Goal: Task Accomplishment & Management: Manage account settings

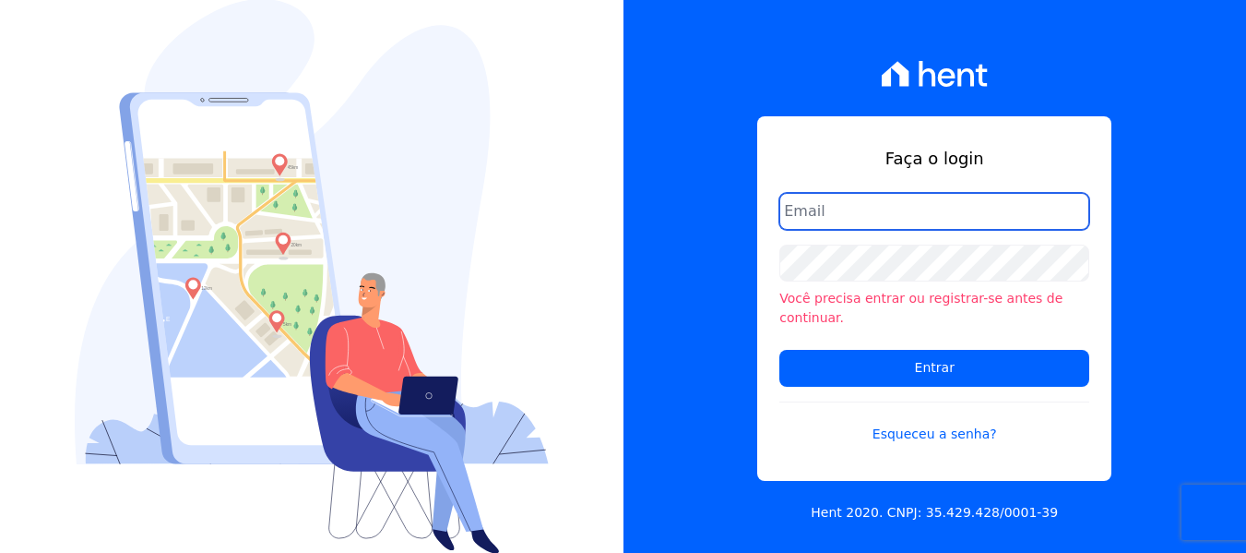
click at [909, 230] on input "email" at bounding box center [934, 211] width 310 height 37
type input "[EMAIL_ADDRESS][DOMAIN_NAME]"
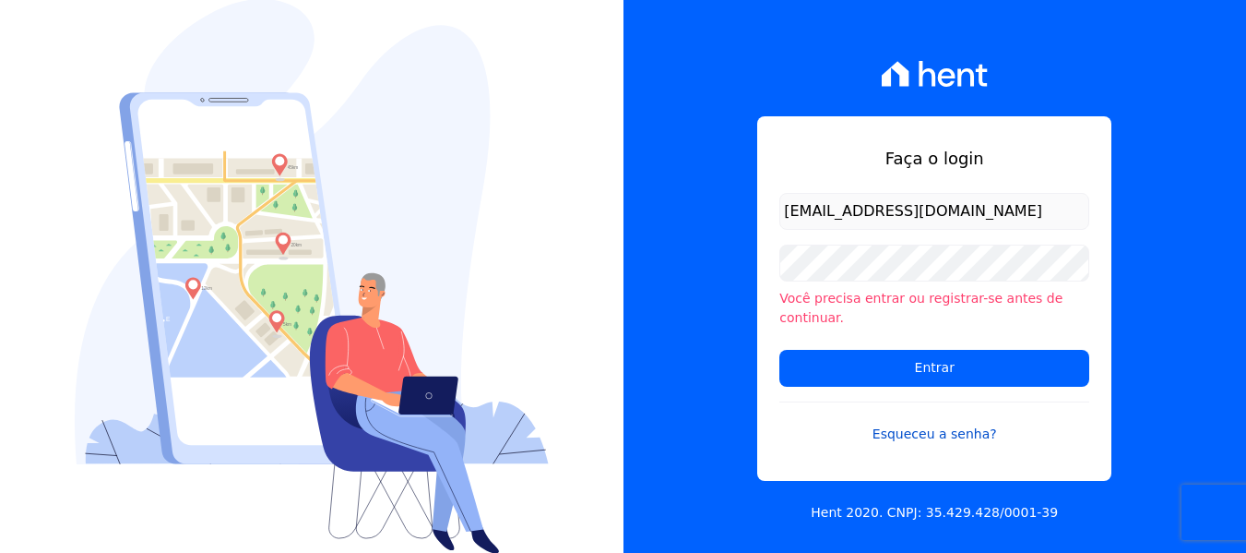
click at [923, 430] on link "Esqueceu a senha?" at bounding box center [934, 422] width 310 height 42
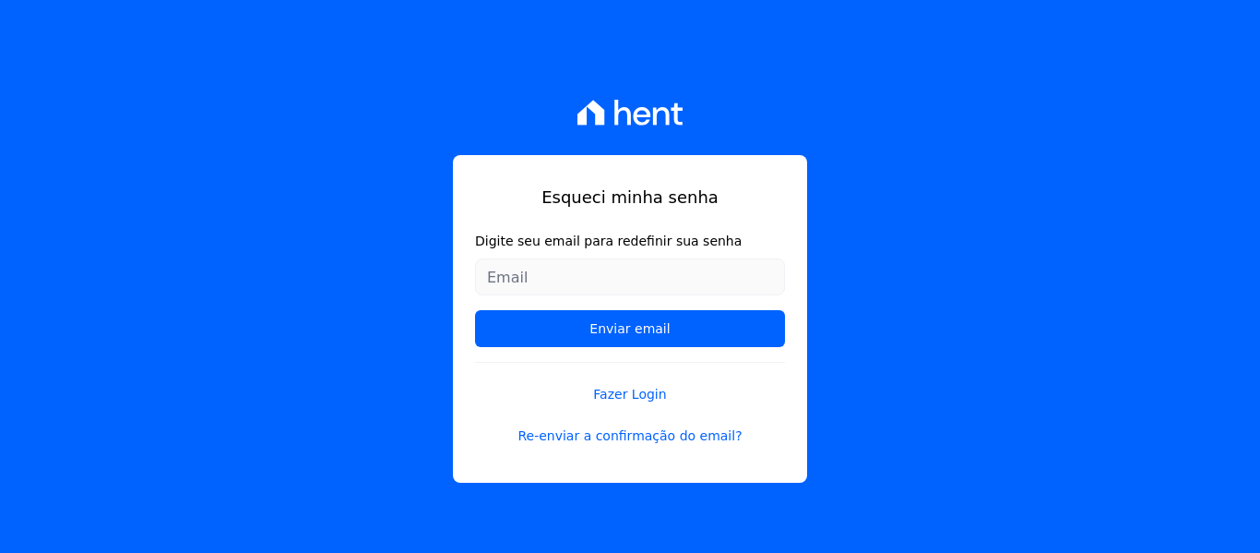
type input "[EMAIL_ADDRESS][DOMAIN_NAME]"
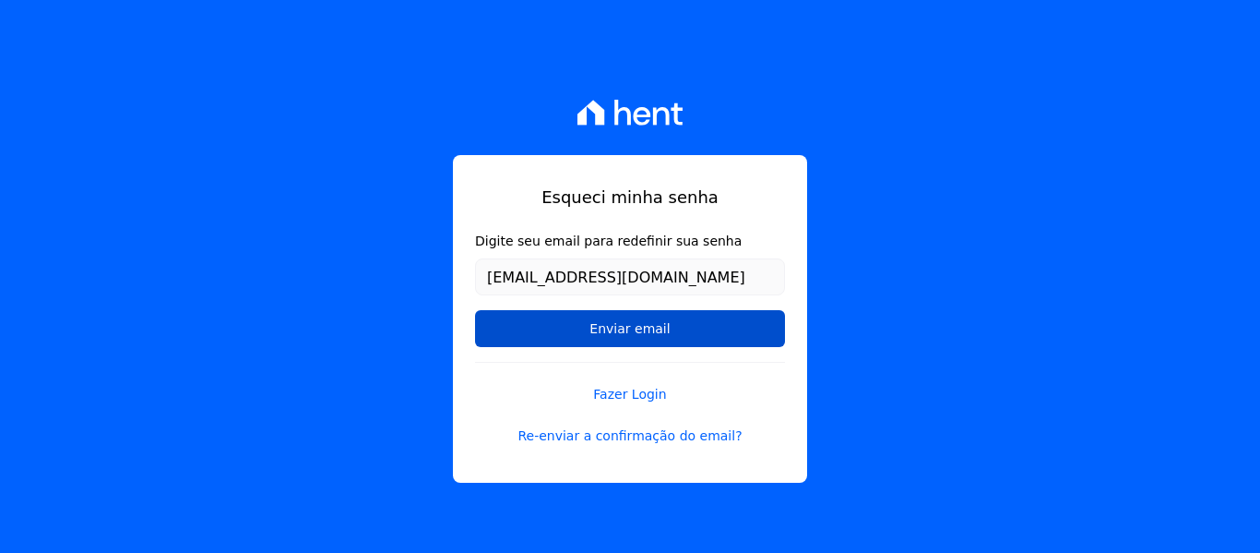
click at [683, 317] on input "Enviar email" at bounding box center [630, 328] width 310 height 37
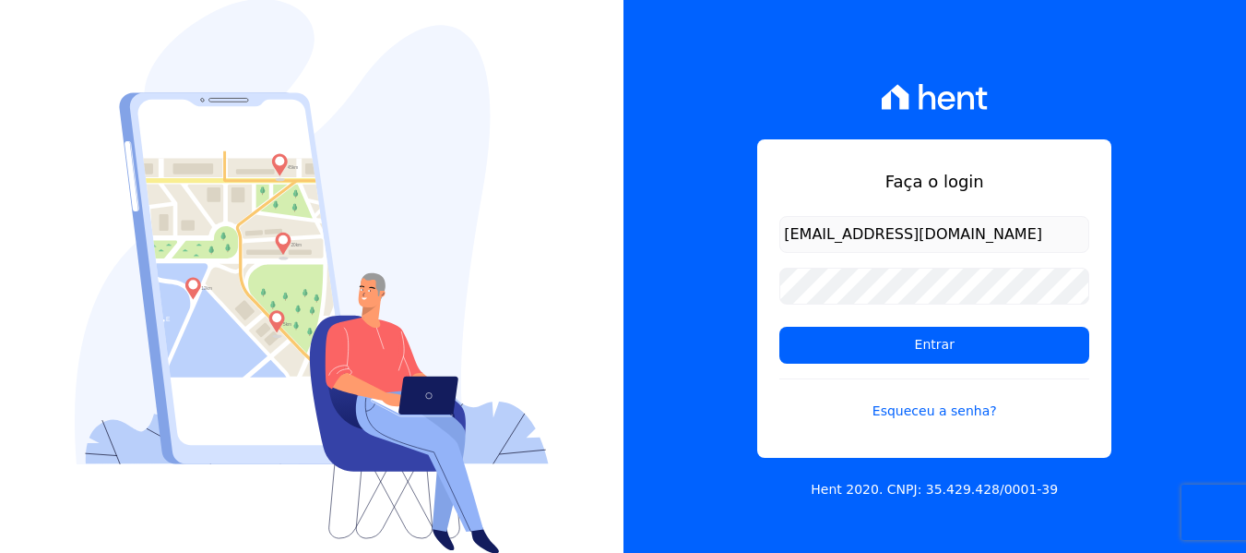
click at [681, 315] on div "Faça o login [EMAIL_ADDRESS][DOMAIN_NAME] Entrar Esqueceu a senha? Hent 2020. C…" at bounding box center [936, 276] width 624 height 553
click at [920, 412] on link "Esqueceu a senha?" at bounding box center [934, 399] width 310 height 42
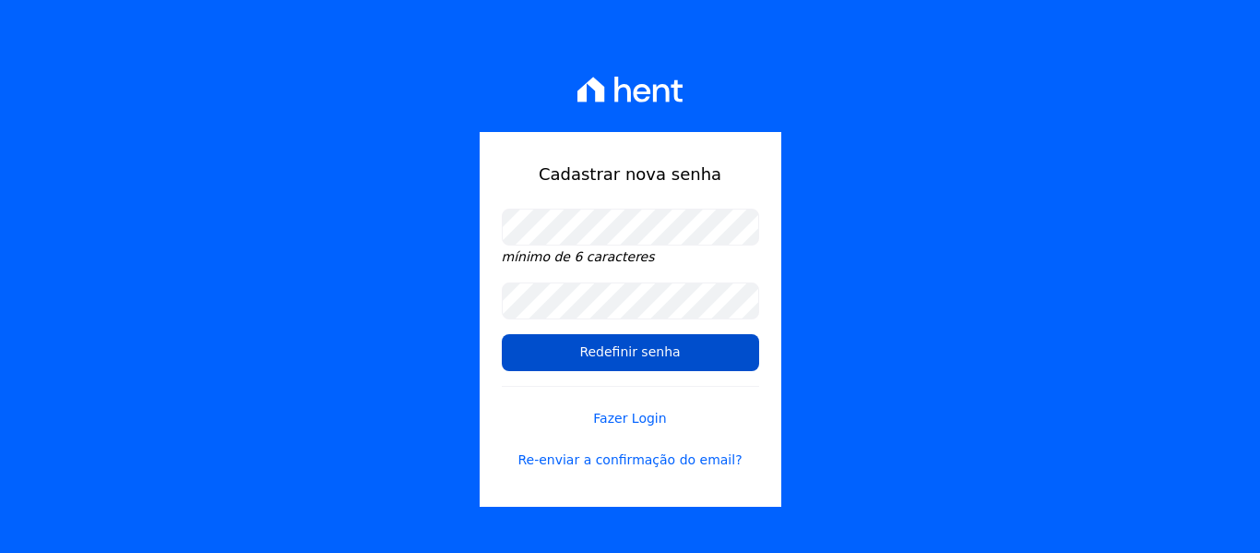
click at [526, 355] on input "Redefinir senha" at bounding box center [630, 352] width 257 height 37
click at [664, 354] on input "Redefinir senha" at bounding box center [630, 352] width 257 height 37
click at [665, 354] on input "Redefinir senha" at bounding box center [630, 352] width 257 height 37
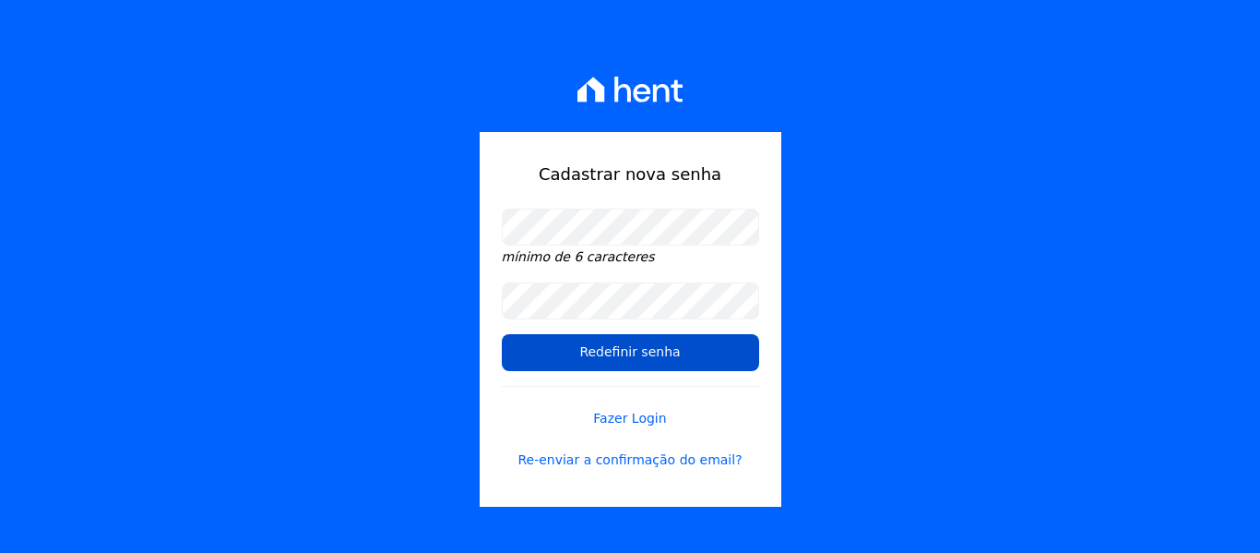
click at [667, 351] on input "Redefinir senha" at bounding box center [630, 352] width 257 height 37
click at [542, 348] on input "Redefinir senha" at bounding box center [630, 352] width 257 height 37
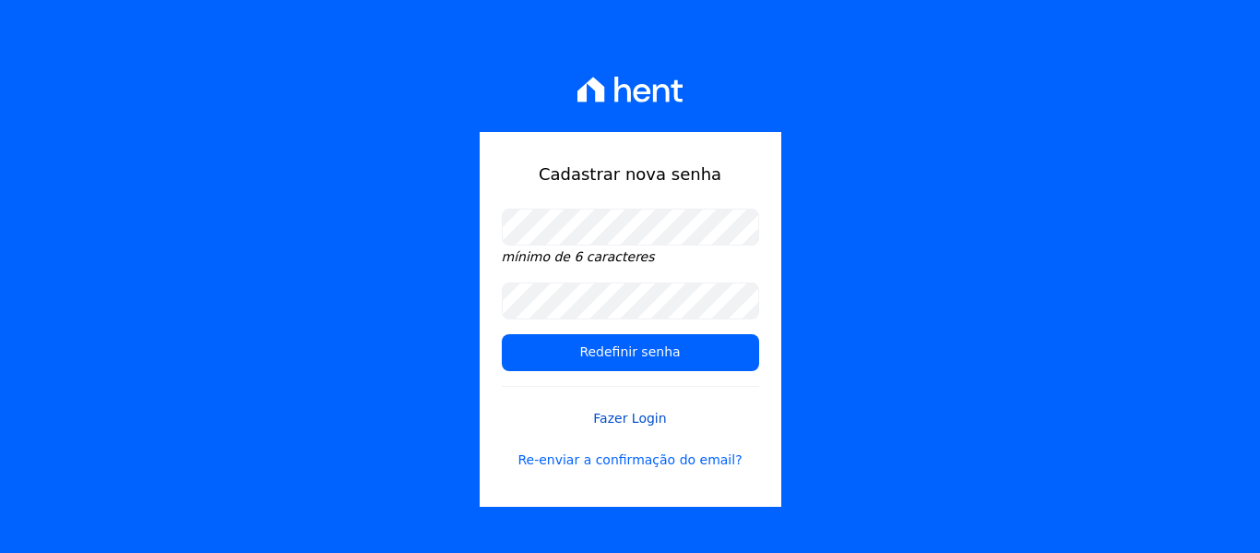
click at [611, 419] on link "Fazer Login" at bounding box center [630, 407] width 257 height 42
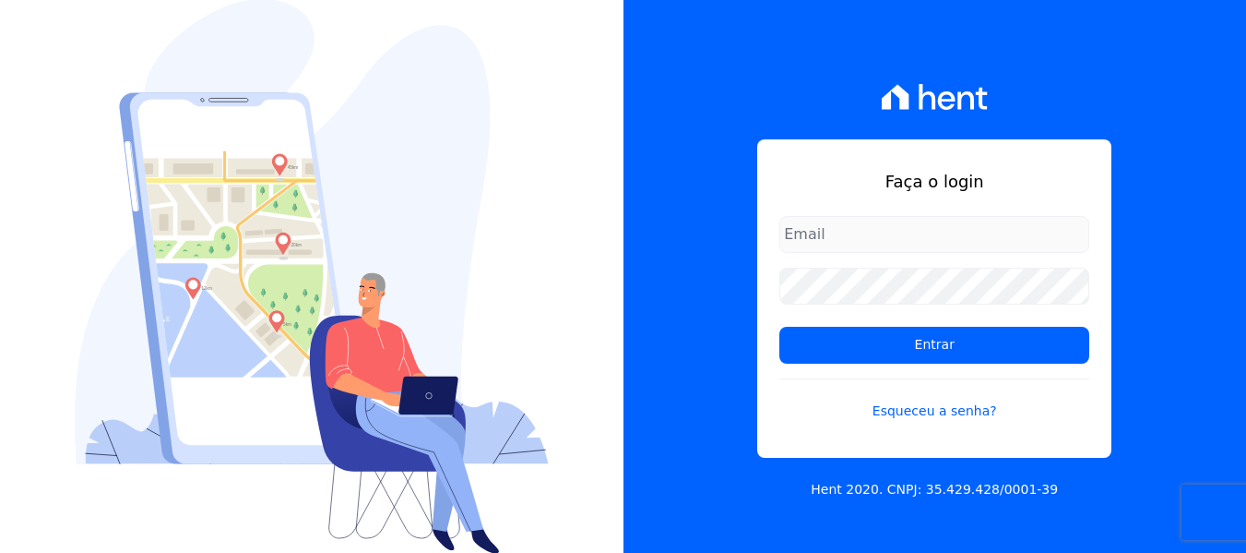
type input "[EMAIL_ADDRESS][DOMAIN_NAME]"
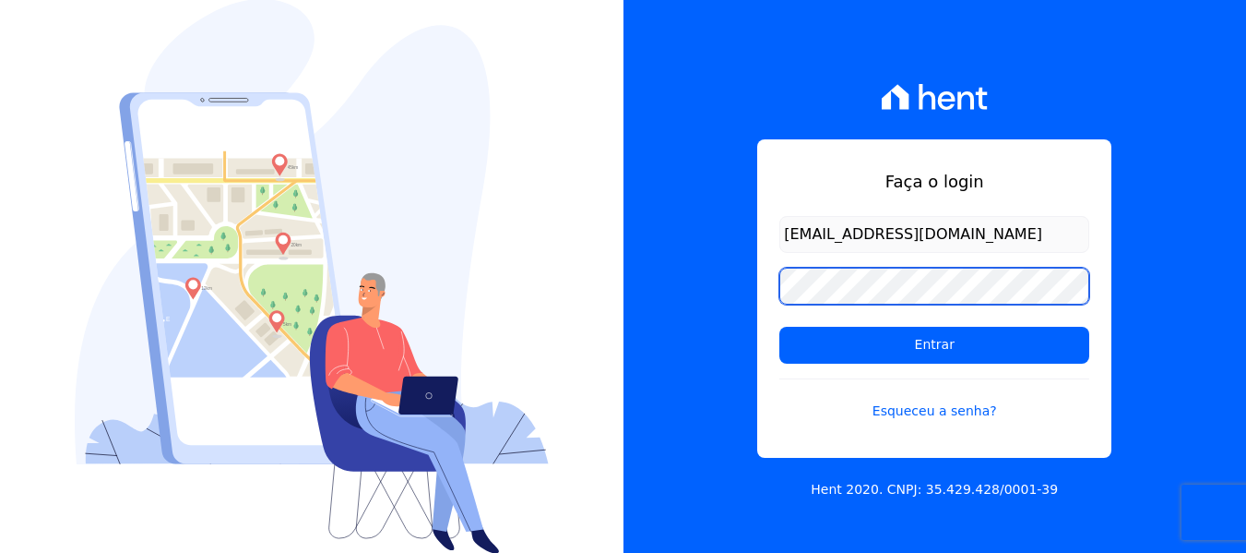
click at [648, 258] on div "Faça o login [EMAIL_ADDRESS][DOMAIN_NAME] Entrar Esqueceu a senha? Hent 2020. C…" at bounding box center [936, 276] width 624 height 553
click at [779, 327] on input "Entrar" at bounding box center [934, 345] width 310 height 37
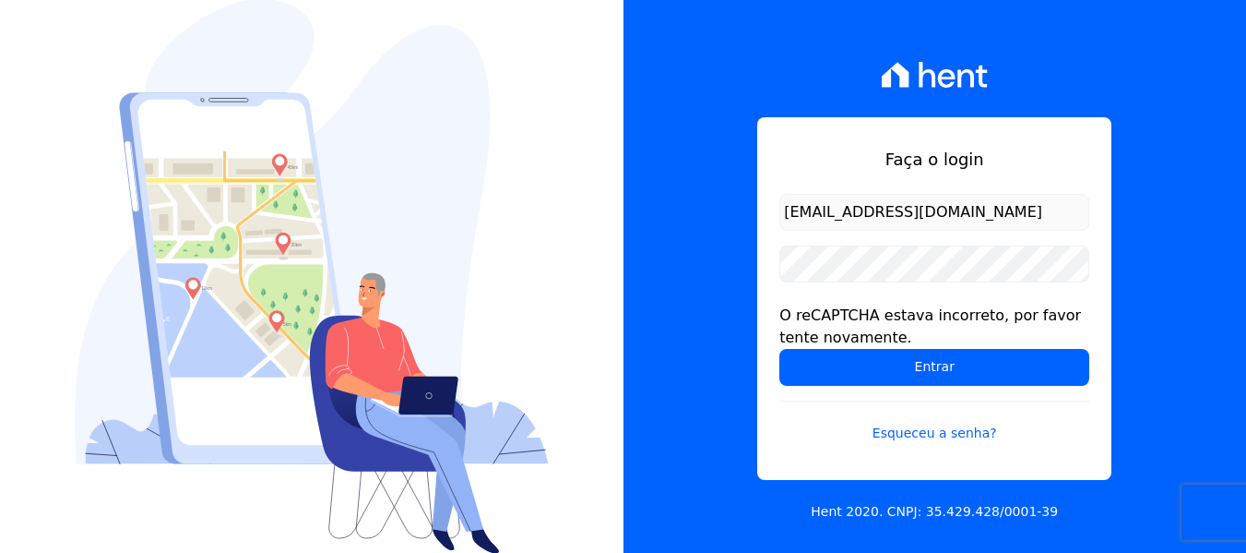
click at [696, 332] on div "Faça o login [EMAIL_ADDRESS][DOMAIN_NAME] O reCAPTCHA estava incorreto, por fav…" at bounding box center [936, 276] width 624 height 553
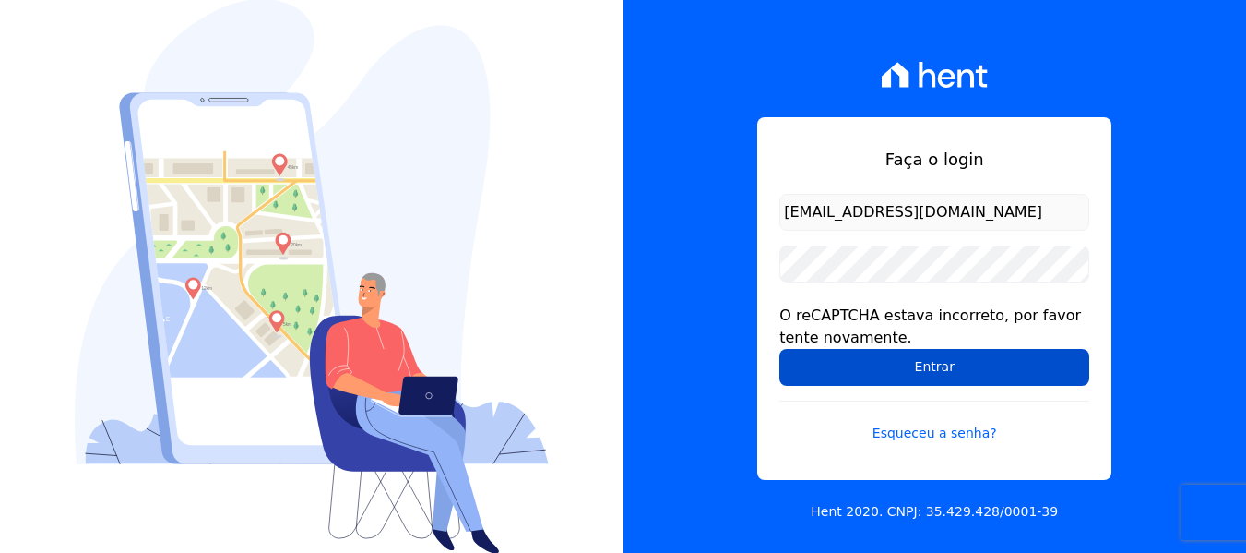
click at [956, 362] on input "Entrar" at bounding box center [934, 367] width 310 height 37
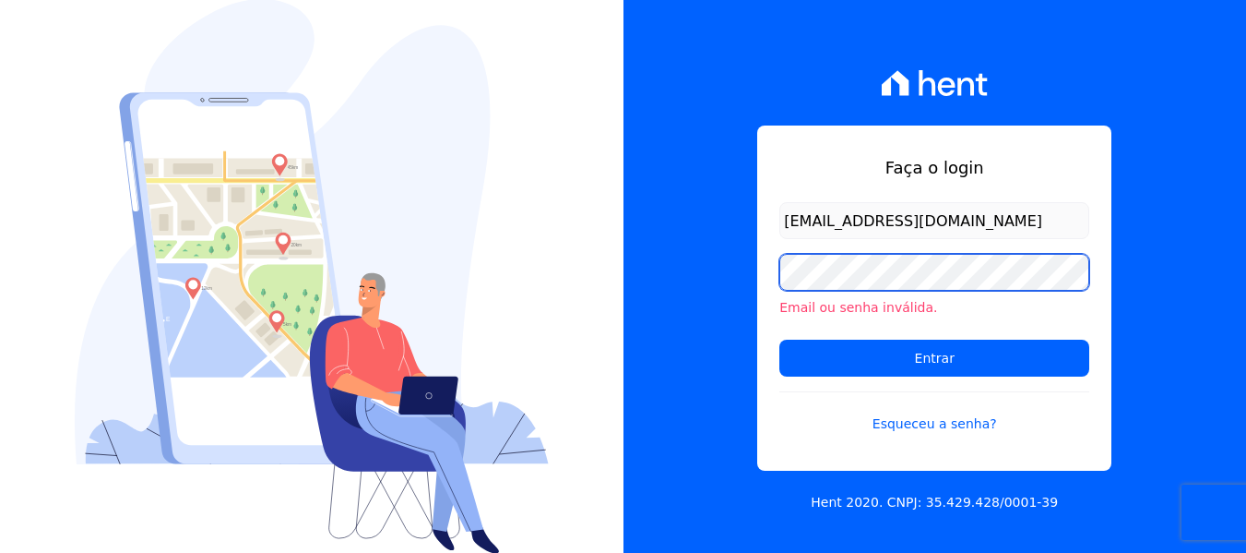
click at [721, 234] on div "Faça o login financeiro@genesisempreendimentos.com.br Email ou senha inválida. …" at bounding box center [936, 276] width 624 height 553
click at [683, 346] on div "Faça o login financeiro@genesisempreendimentos.com.br Email ou senha inválida. …" at bounding box center [936, 276] width 624 height 553
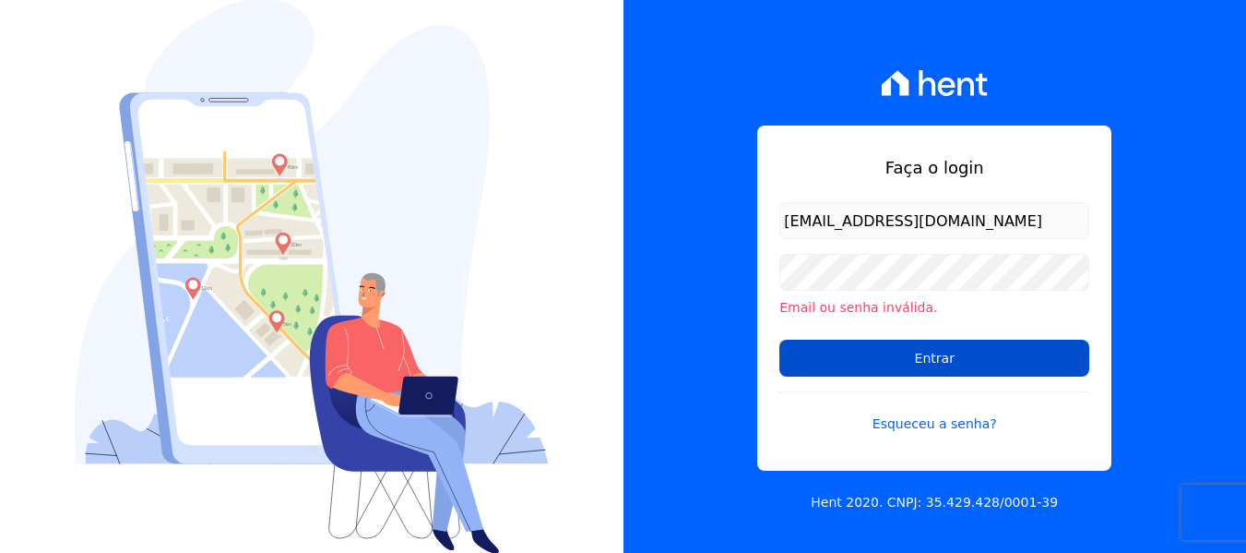
click at [929, 357] on input "Entrar" at bounding box center [934, 357] width 310 height 37
